Goal: Task Accomplishment & Management: Use online tool/utility

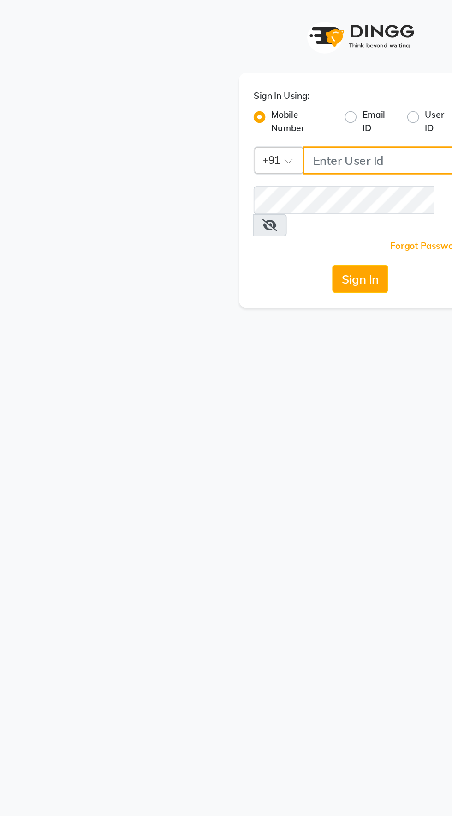
click at [215, 102] on input "Username" at bounding box center [241, 101] width 103 height 18
type input "8956544245"
click at [209, 166] on button "Sign In" at bounding box center [226, 175] width 35 height 18
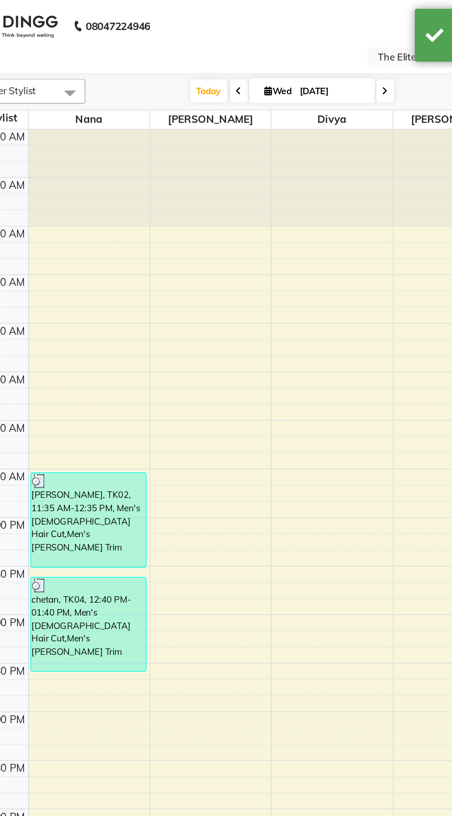
click at [197, 57] on icon at bounding box center [198, 57] width 4 height 6
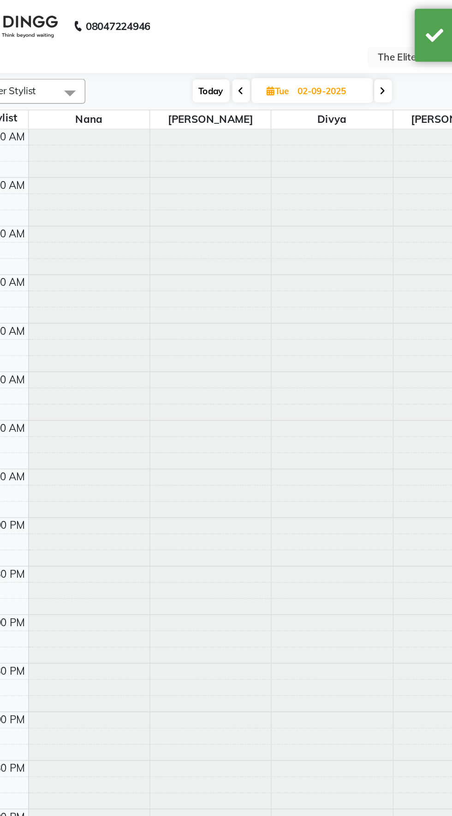
scroll to position [75, 0]
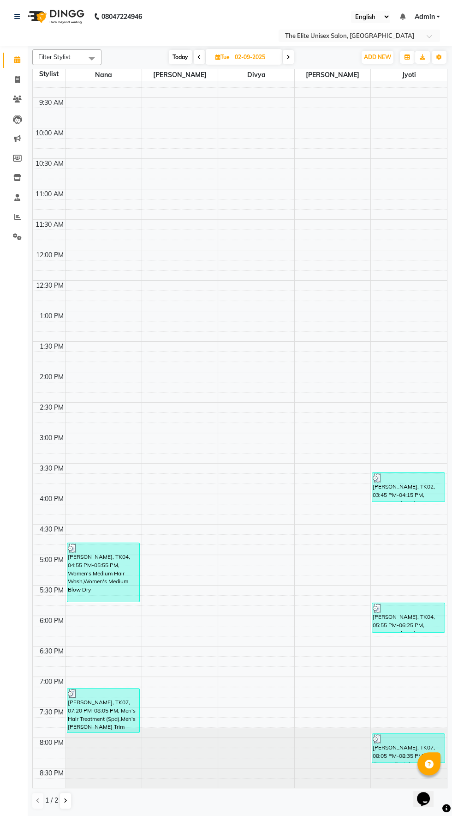
click at [201, 60] on span at bounding box center [199, 57] width 11 height 14
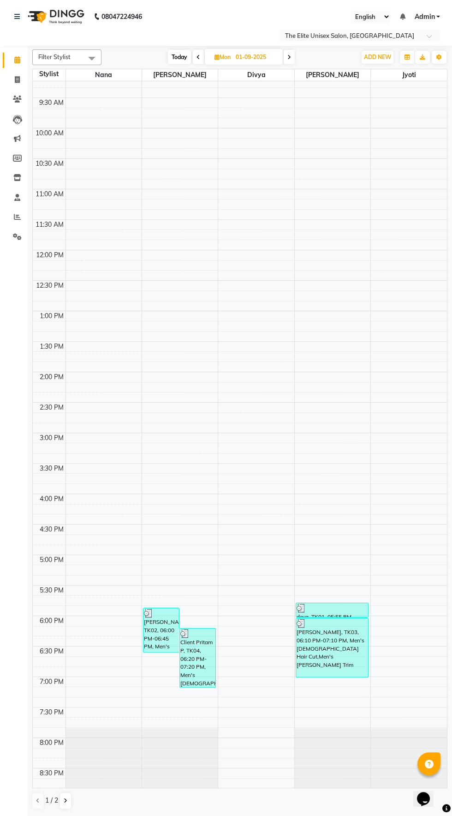
click at [294, 59] on span at bounding box center [289, 57] width 11 height 14
type input "02-09-2025"
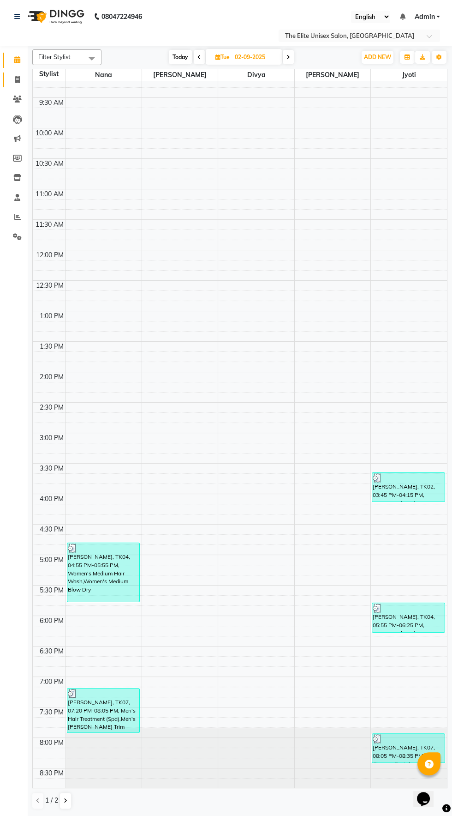
click at [16, 78] on icon at bounding box center [17, 79] width 5 height 7
select select "7086"
select select "service"
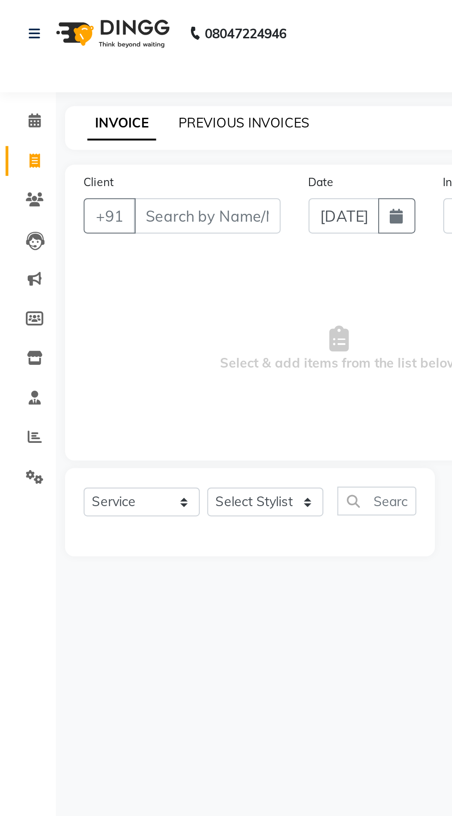
click at [113, 64] on link "PREVIOUS INVOICES" at bounding box center [121, 61] width 65 height 8
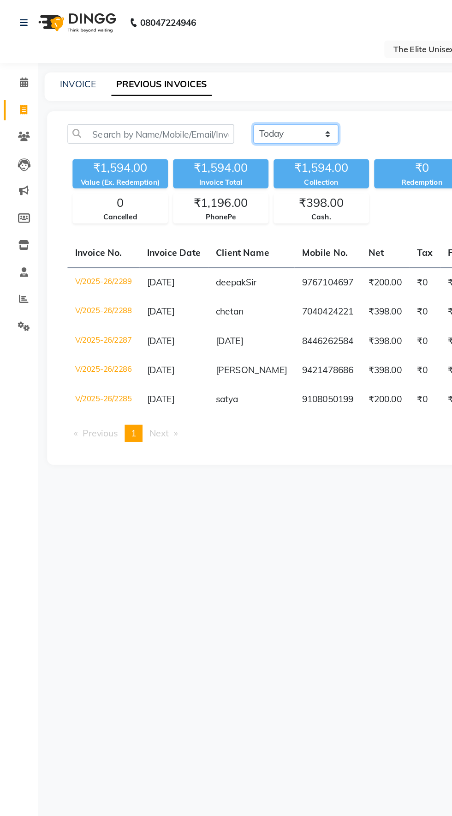
click at [226, 103] on select "[DATE] [DATE] Custom Range" at bounding box center [215, 97] width 62 height 14
click at [184, 90] on select "[DATE] [DATE] Custom Range" at bounding box center [215, 97] width 62 height 14
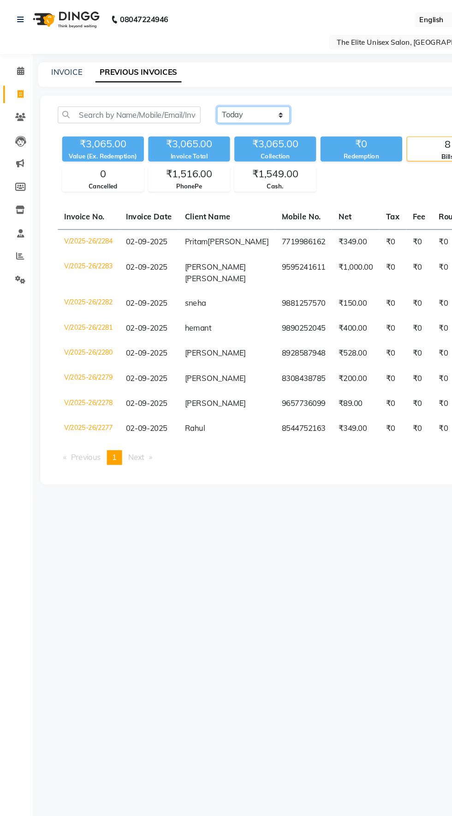
click at [222, 97] on select "[DATE] [DATE] Custom Range" at bounding box center [215, 97] width 62 height 14
select select "range"
click at [184, 90] on select "[DATE] [DATE] Custom Range" at bounding box center [215, 97] width 62 height 14
